Goal: Check status: Check status

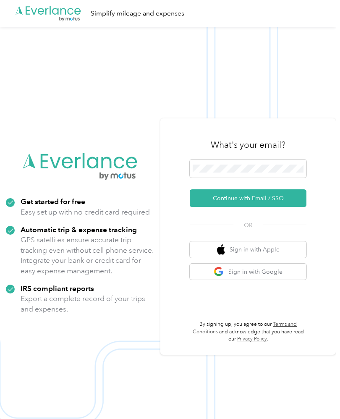
click at [306, 207] on button "Continue with Email / SSO" at bounding box center [248, 198] width 117 height 18
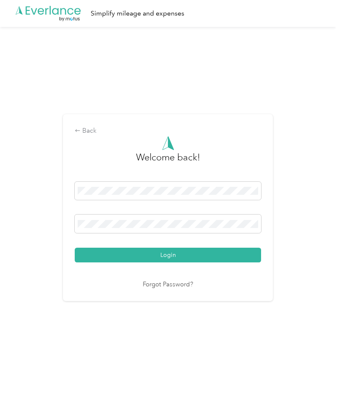
click at [95, 262] on button "Login" at bounding box center [168, 254] width 186 height 15
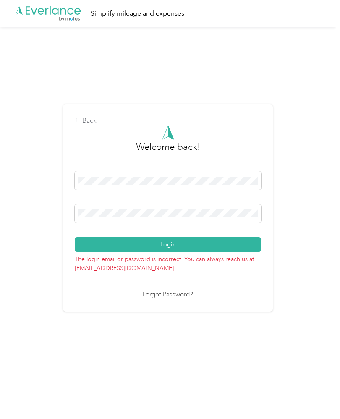
click at [96, 252] on button "Login" at bounding box center [168, 244] width 186 height 15
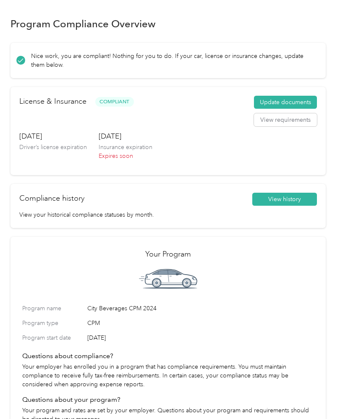
click at [309, 125] on button "View requirements" at bounding box center [285, 119] width 63 height 13
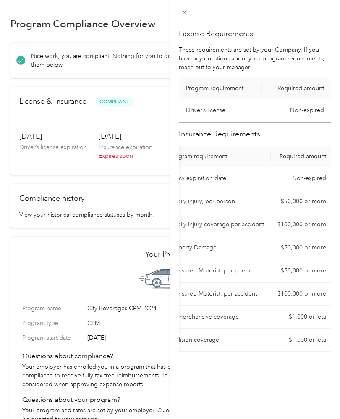
scroll to position [0, 16]
